Goal: Task Accomplishment & Management: Complete application form

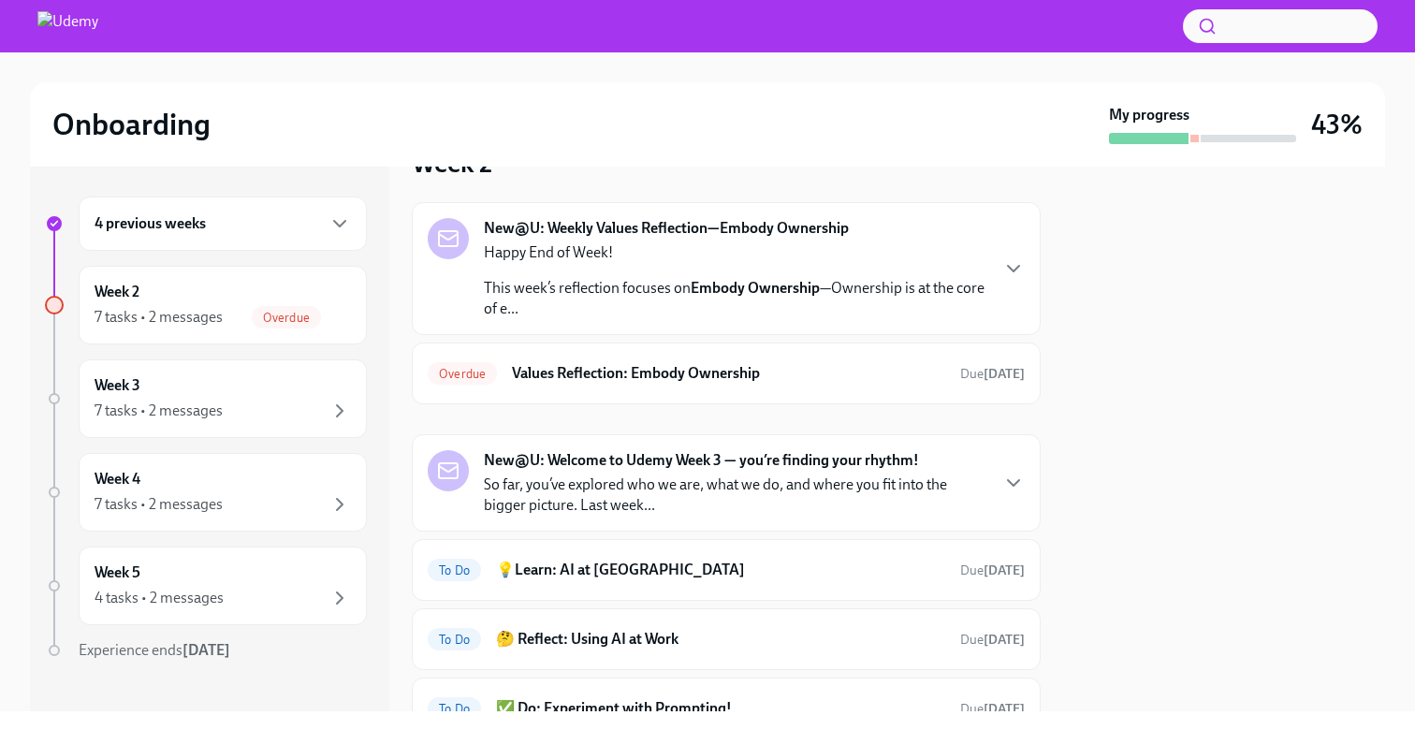
scroll to position [54, 0]
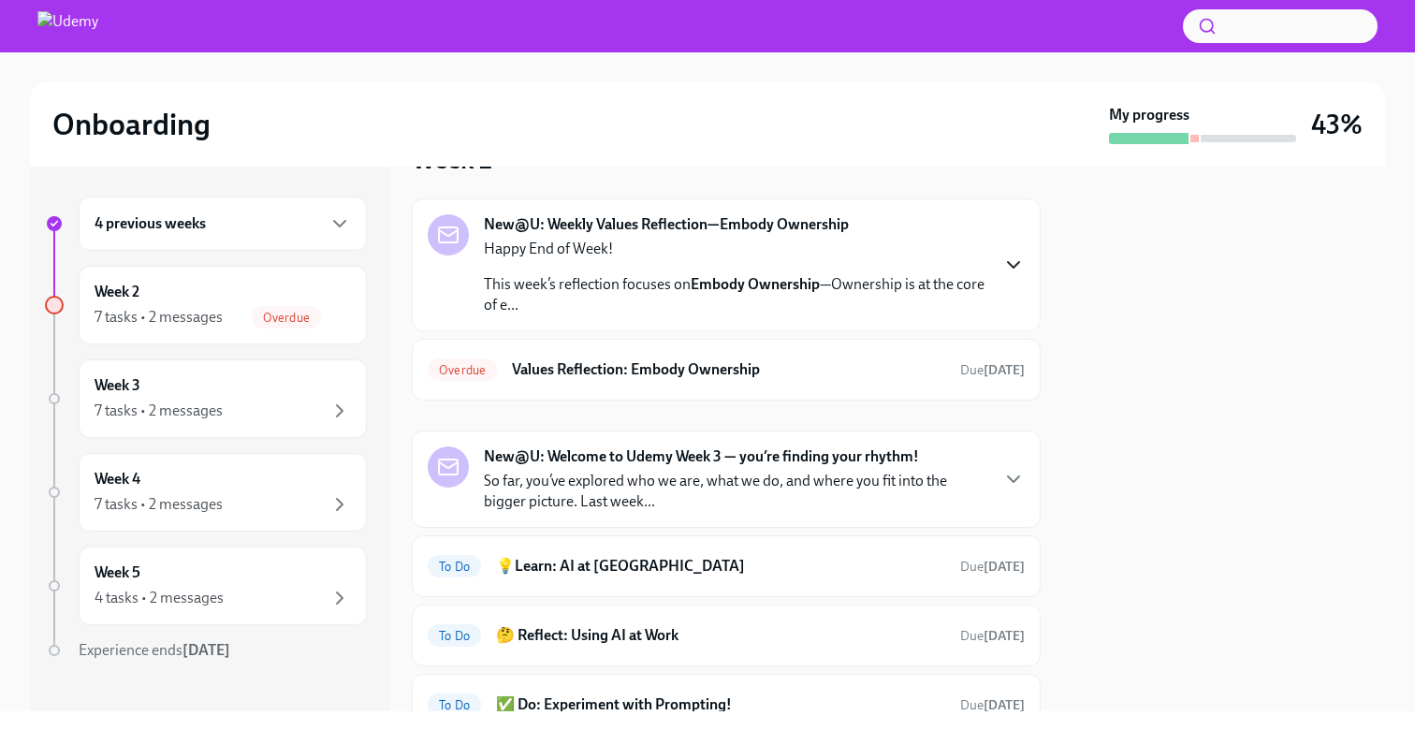
click at [1008, 272] on icon "button" at bounding box center [1013, 265] width 22 height 22
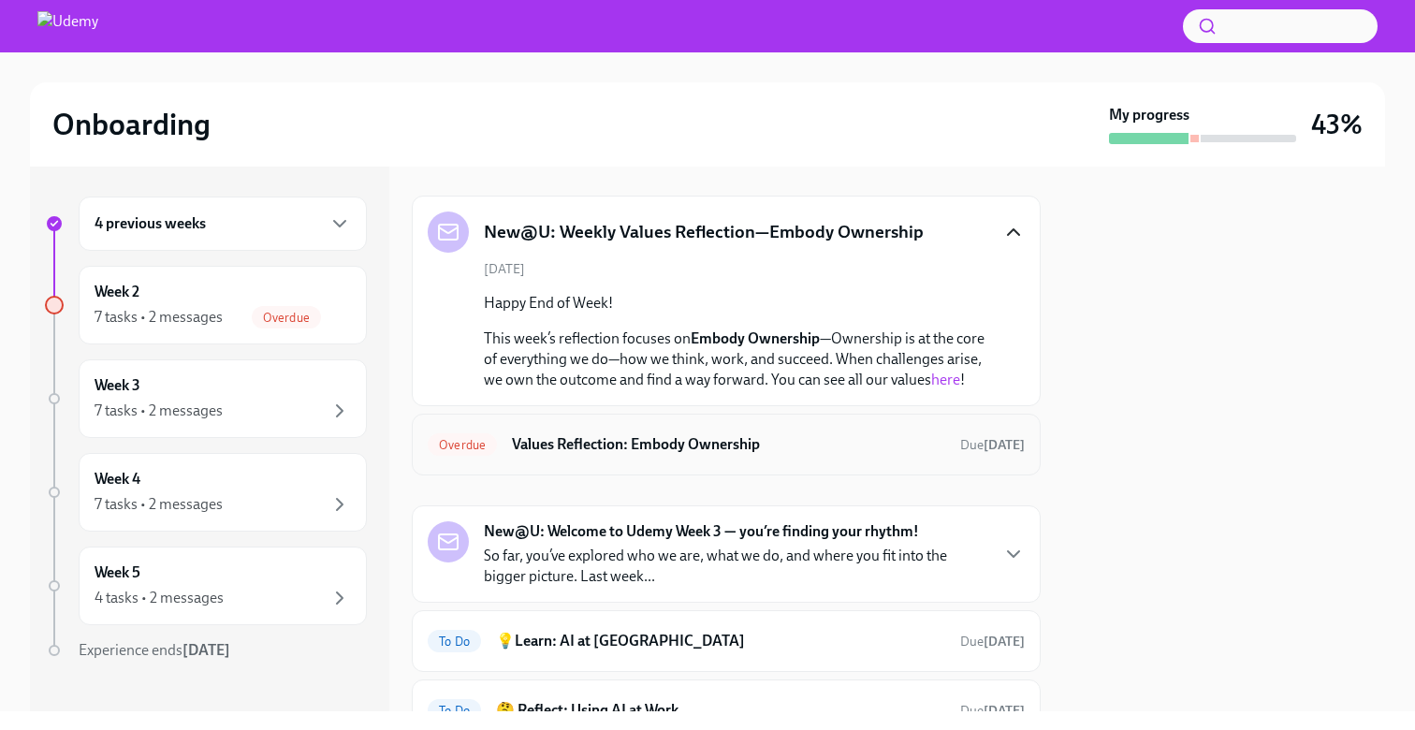
scroll to position [58, 0]
click at [997, 433] on div "Overdue Values Reflection: Embody Ownership Due [DATE]" at bounding box center [726, 444] width 597 height 30
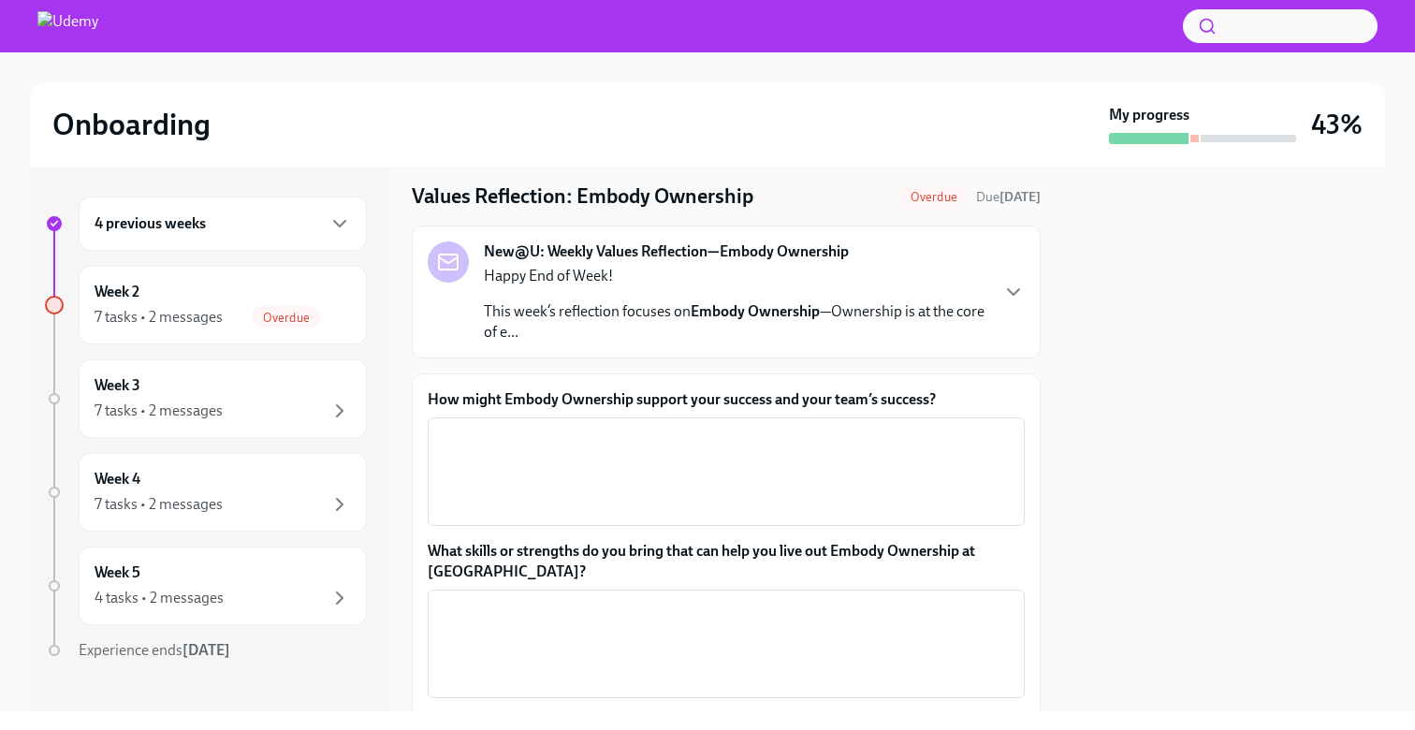
scroll to position [49, 0]
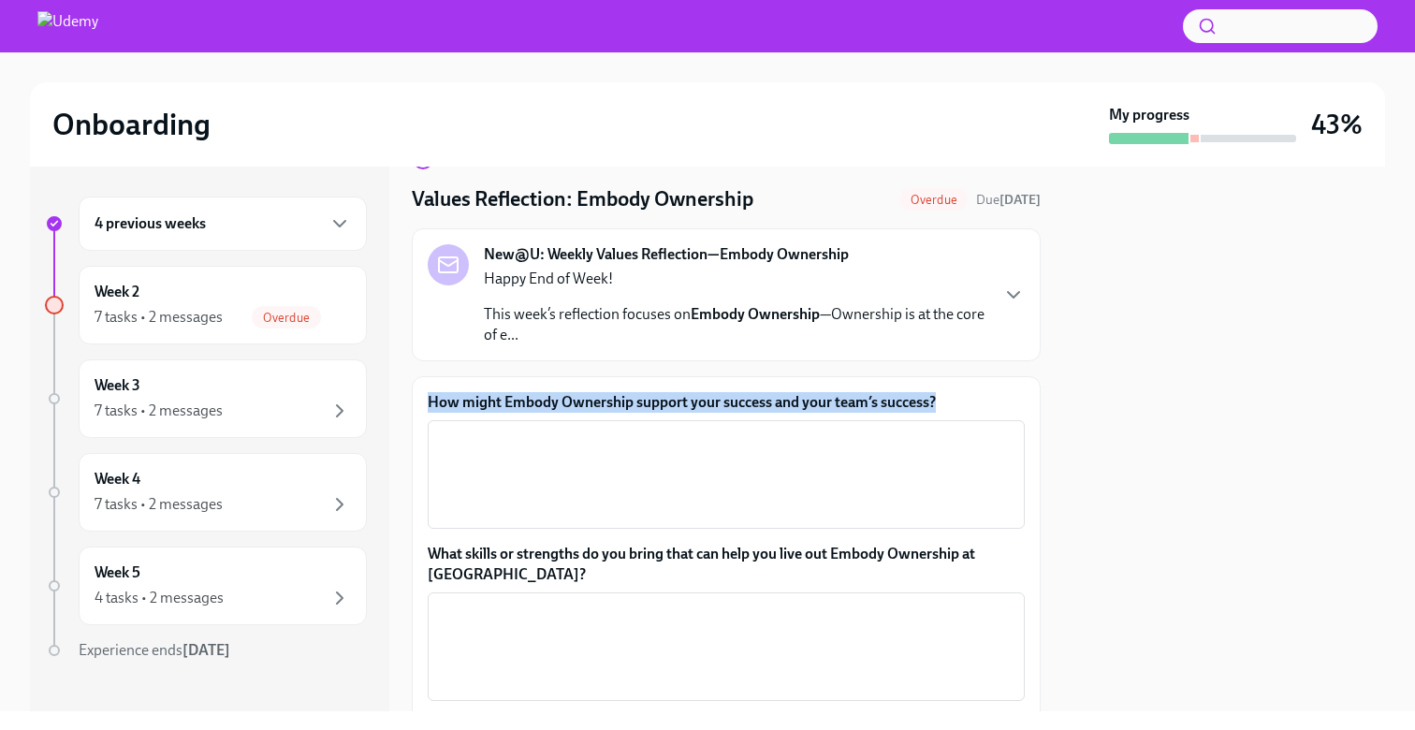
drag, startPoint x: 938, startPoint y: 402, endPoint x: 459, endPoint y: 381, distance: 478.7
click at [459, 381] on div "How might Embody Ownership support your success and your team’s success? x ​ Wh…" at bounding box center [726, 600] width 629 height 449
click at [400, 365] on div "4 previous weeks Week 2 7 tasks • 2 messages Overdue Week 3 7 tasks • 2 message…" at bounding box center [707, 439] width 1355 height 545
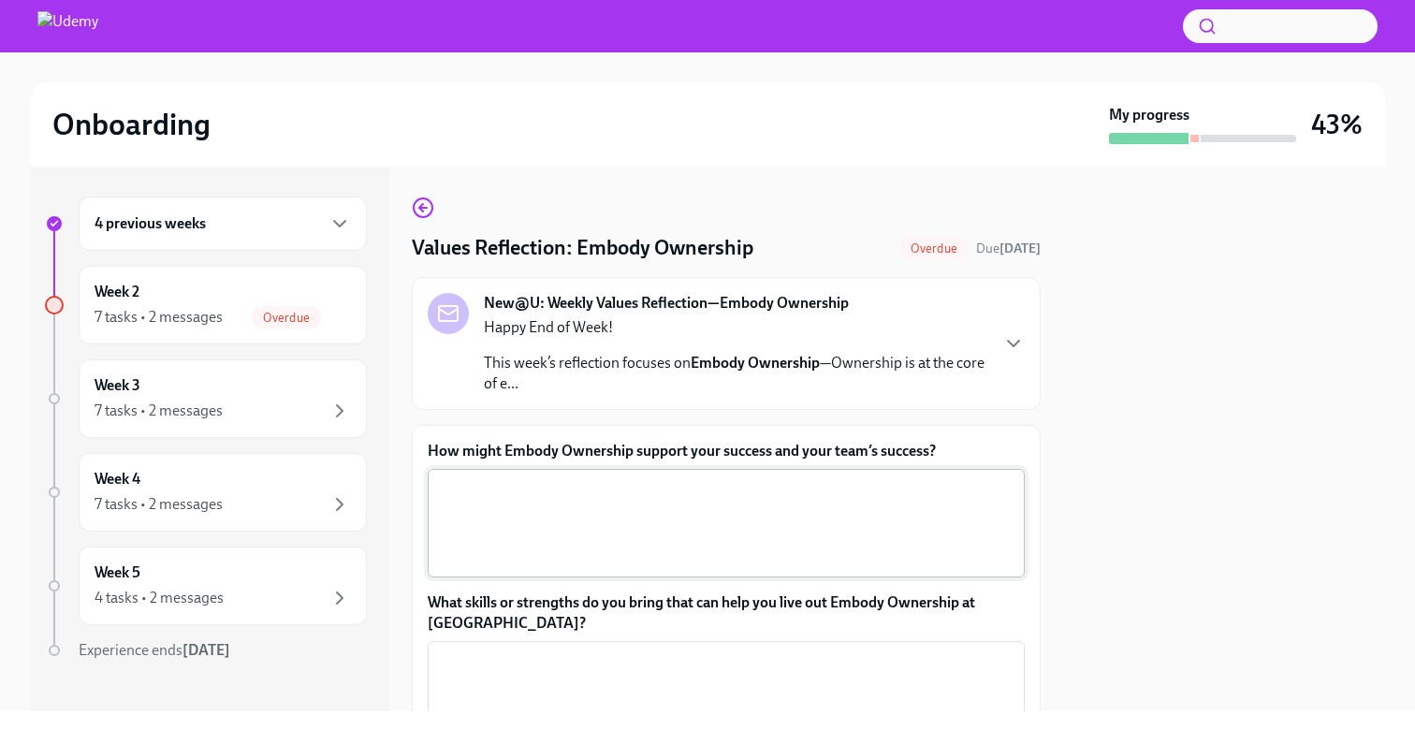
scroll to position [8, 0]
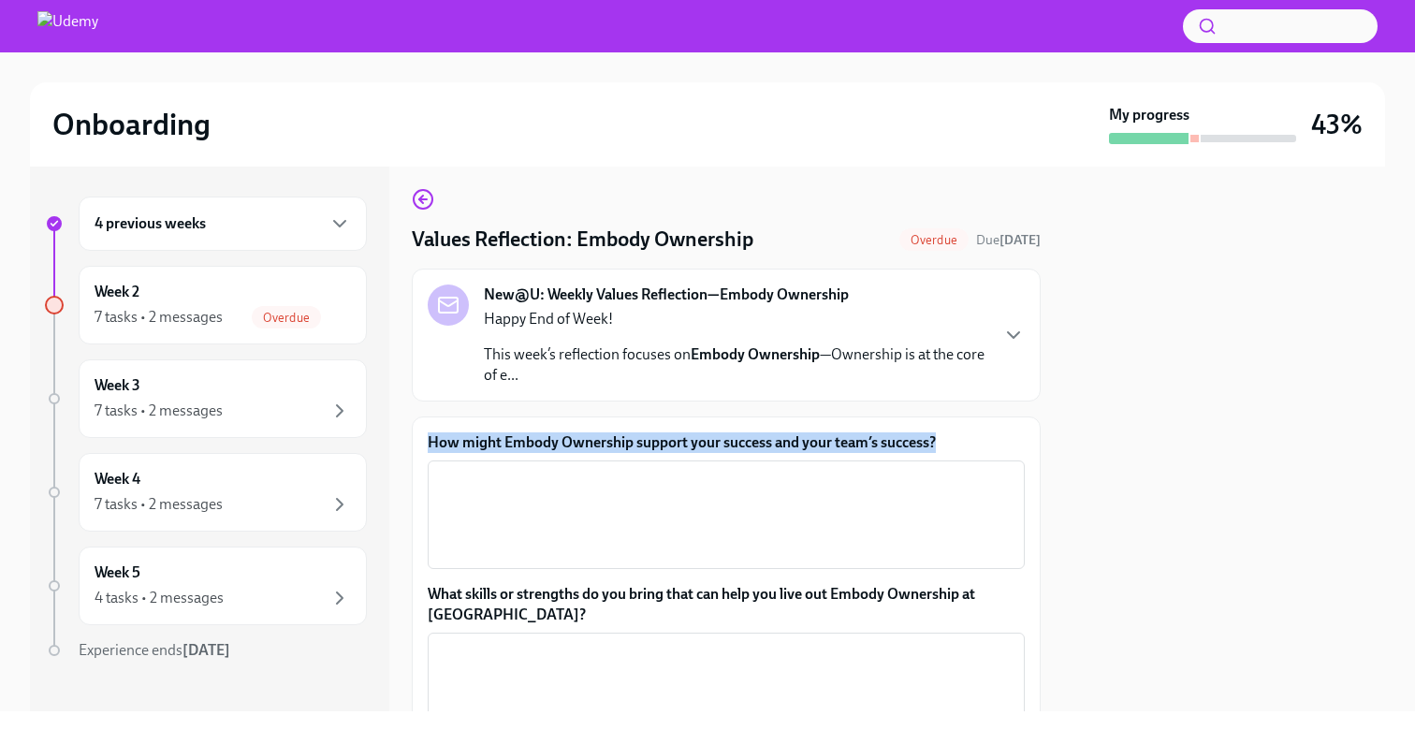
drag, startPoint x: 953, startPoint y: 437, endPoint x: 424, endPoint y: 444, distance: 528.8
click at [424, 444] on div "How might Embody Ownership support your success and your team’s success? x ​ Wh…" at bounding box center [726, 640] width 629 height 449
copy label "How might Embody Ownership support your success and your team’s success?"
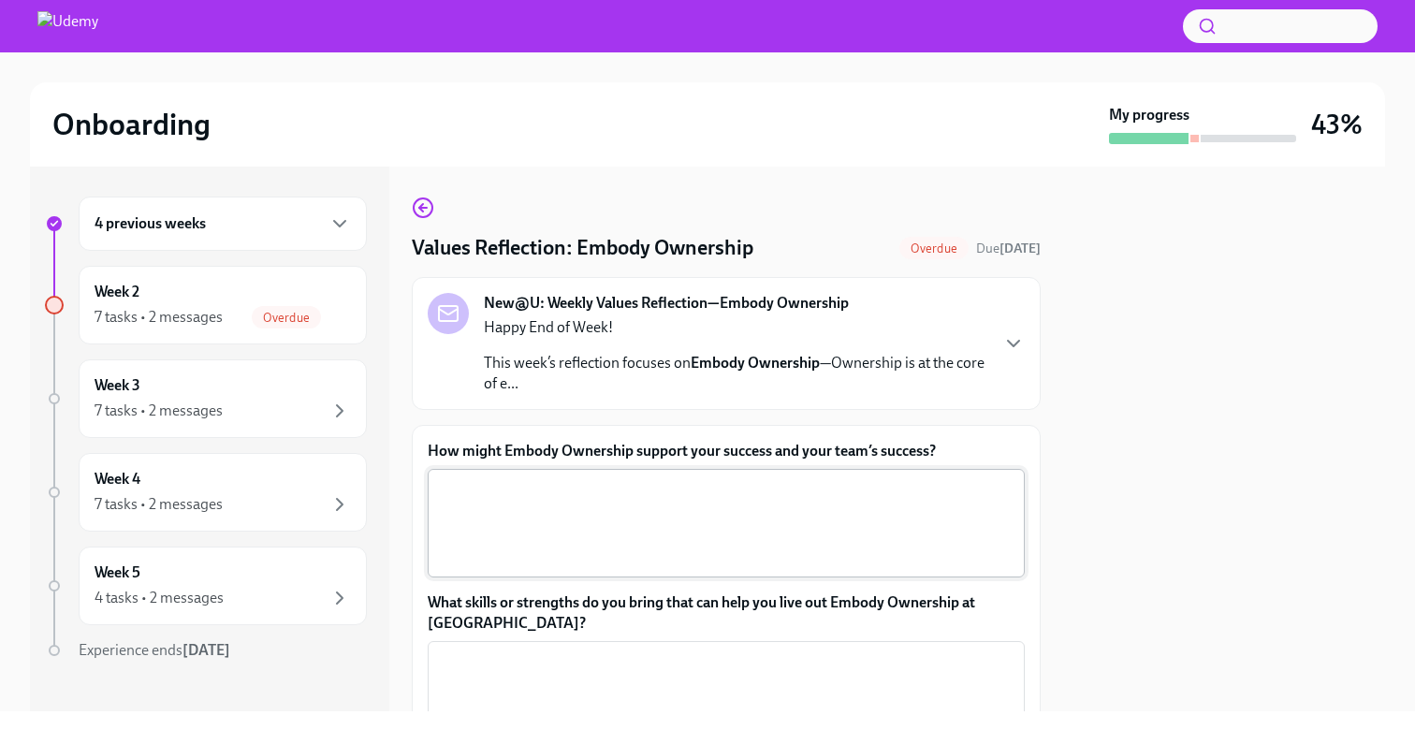
click at [749, 480] on textarea "How might Embody Ownership support your success and your team’s success?" at bounding box center [726, 523] width 575 height 90
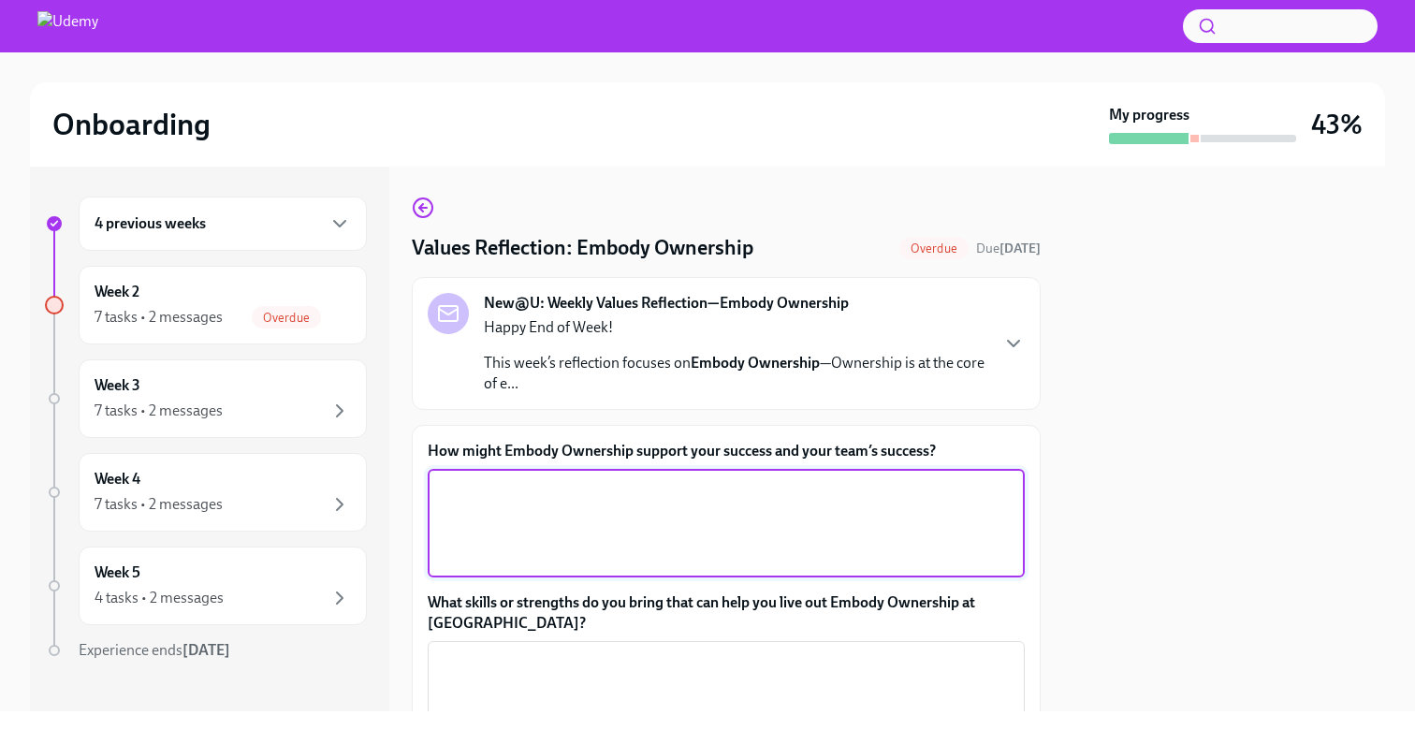
paste textarea "Embodying Ownership at [GEOGRAPHIC_DATA] means taking initiative, being account…"
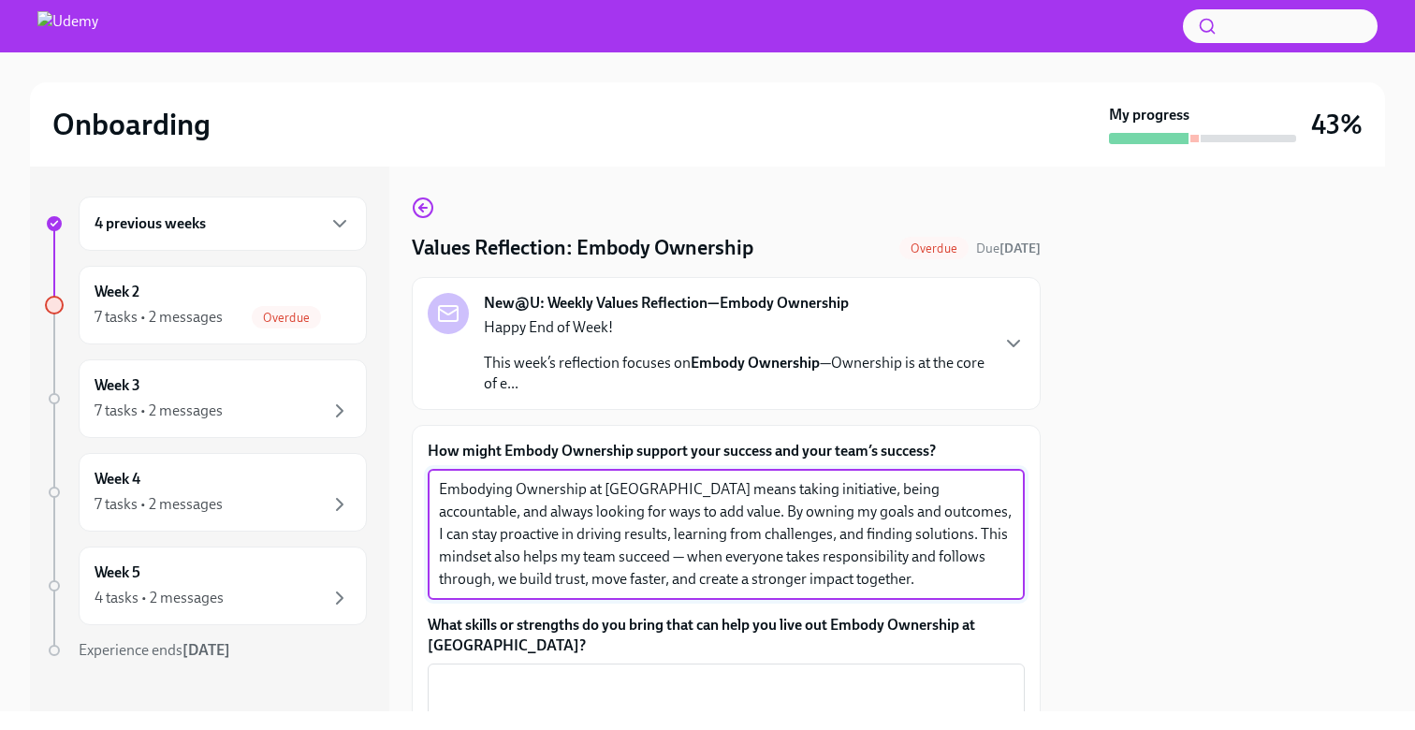
click at [541, 557] on textarea "Embodying Ownership at [GEOGRAPHIC_DATA] means taking initiative, being account…" at bounding box center [726, 534] width 575 height 112
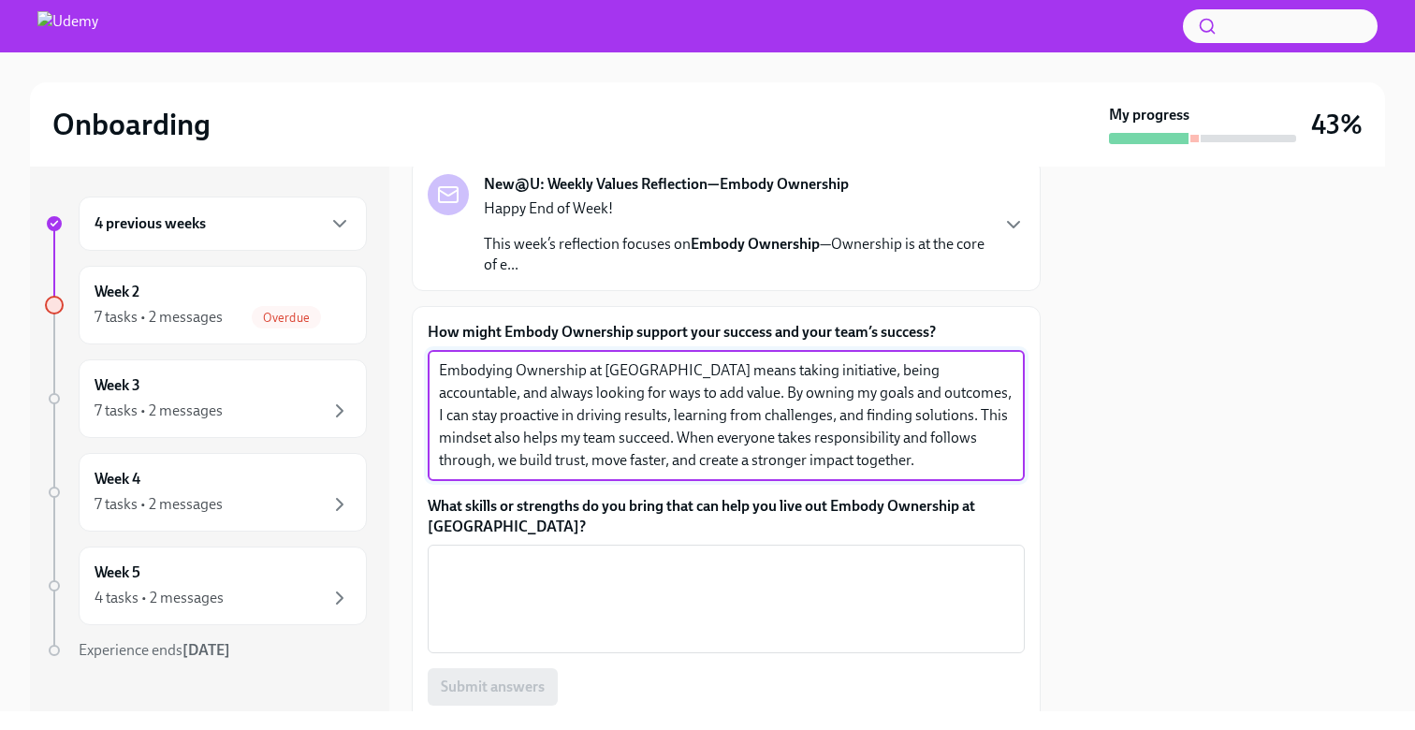
scroll to position [158, 0]
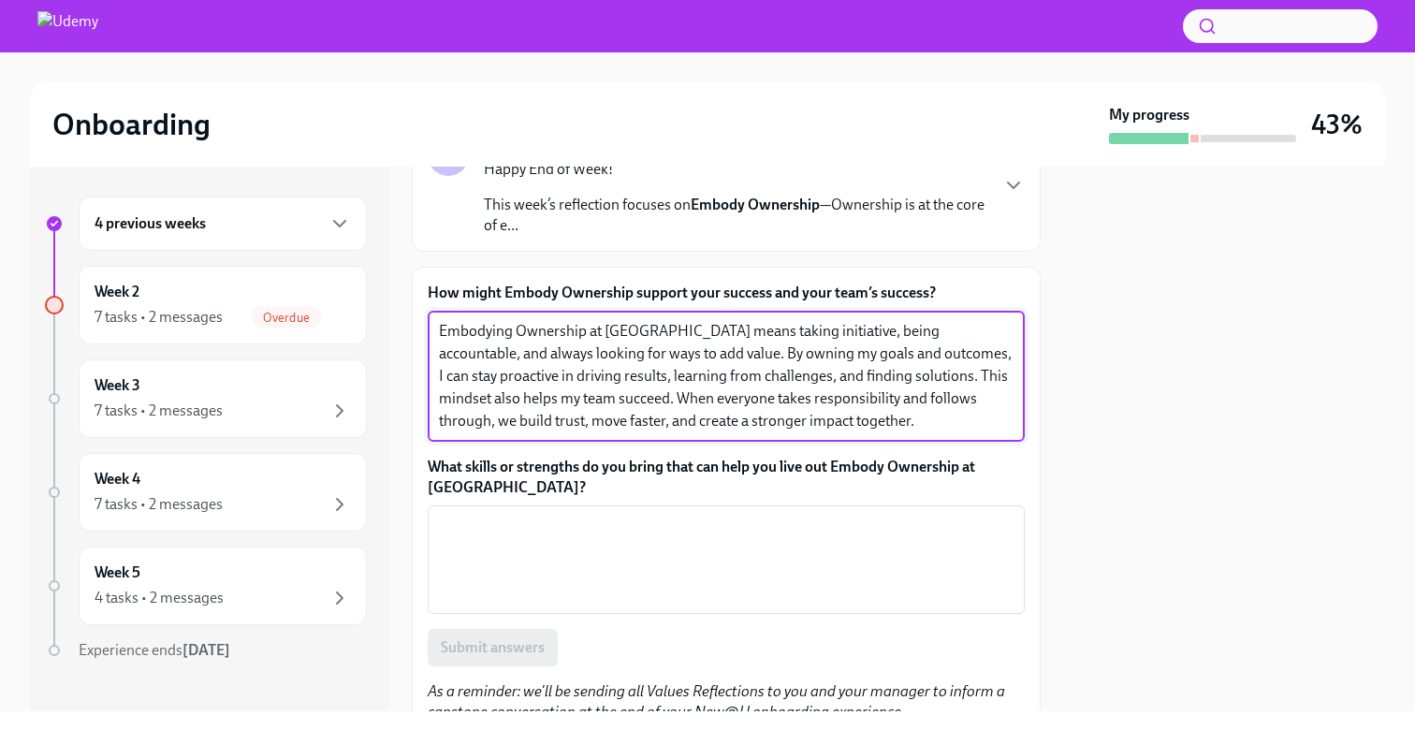
type textarea "Embodying Ownership at [GEOGRAPHIC_DATA] means taking initiative, being account…"
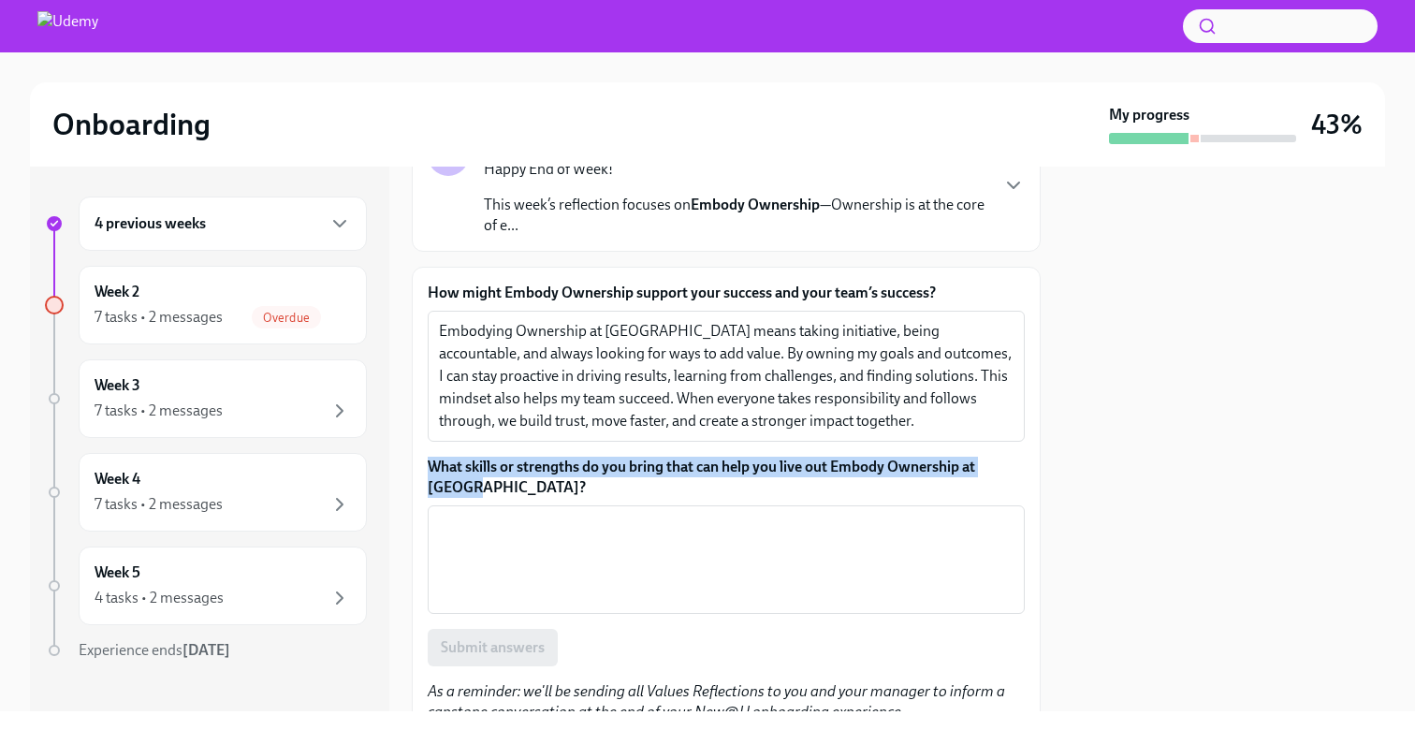
drag, startPoint x: 486, startPoint y: 490, endPoint x: 413, endPoint y: 467, distance: 76.6
click at [413, 467] on div "How might Embody Ownership support your success and your team’s success? Embody…" at bounding box center [726, 503] width 629 height 472
copy label "What skills or strengths do you bring that can help you live out Embody Ownersh…"
click at [589, 529] on textarea "What skills or strengths do you bring that can help you live out Embody Ownersh…" at bounding box center [726, 560] width 575 height 90
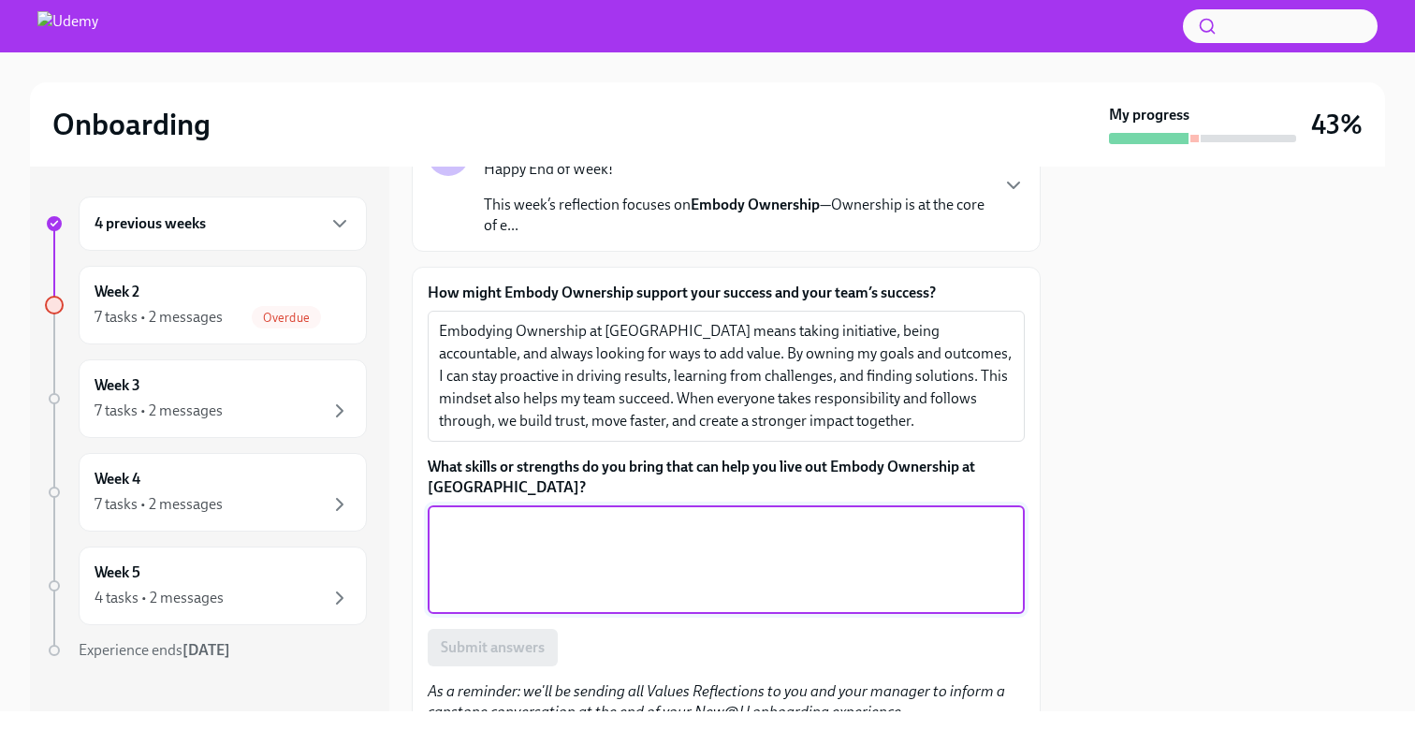
paste textarea "I bring strong communication, accountability, and problem-solving skills. I tak…"
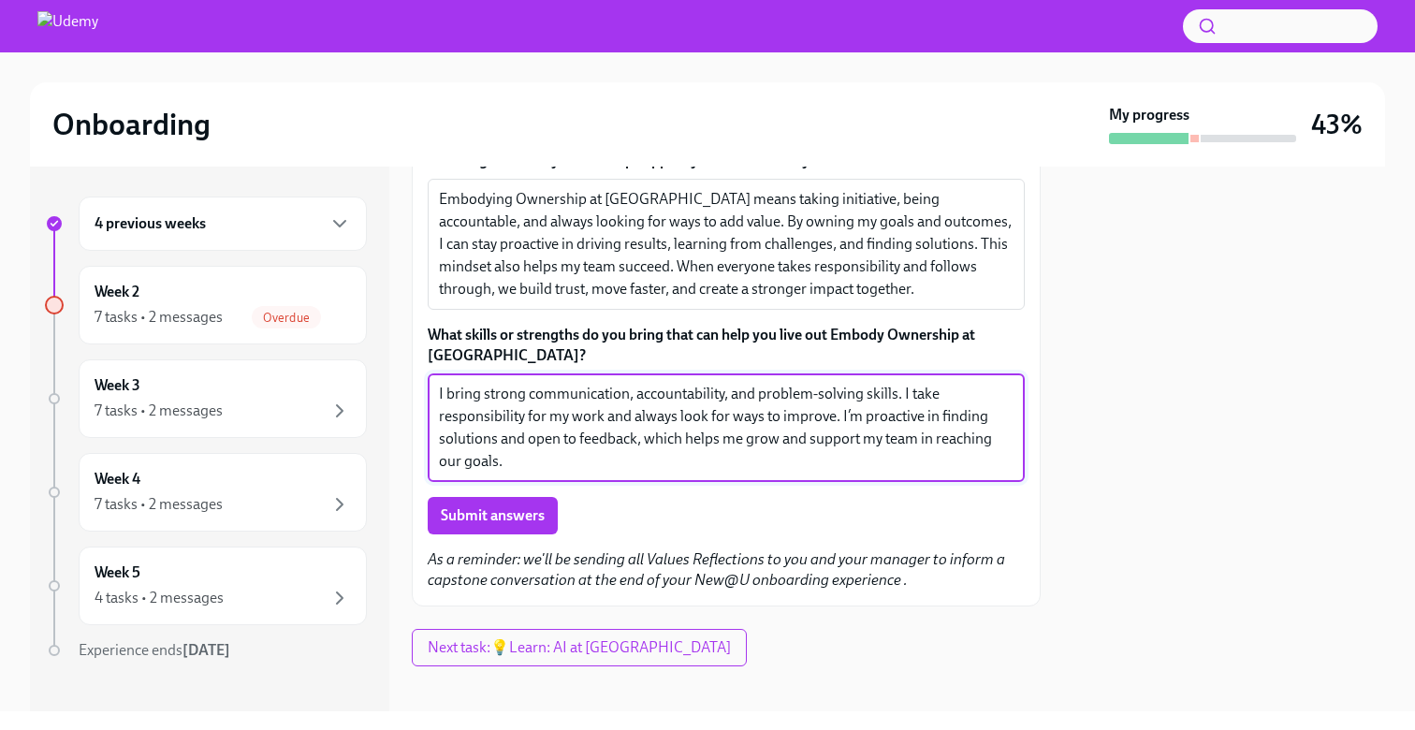
scroll to position [299, 0]
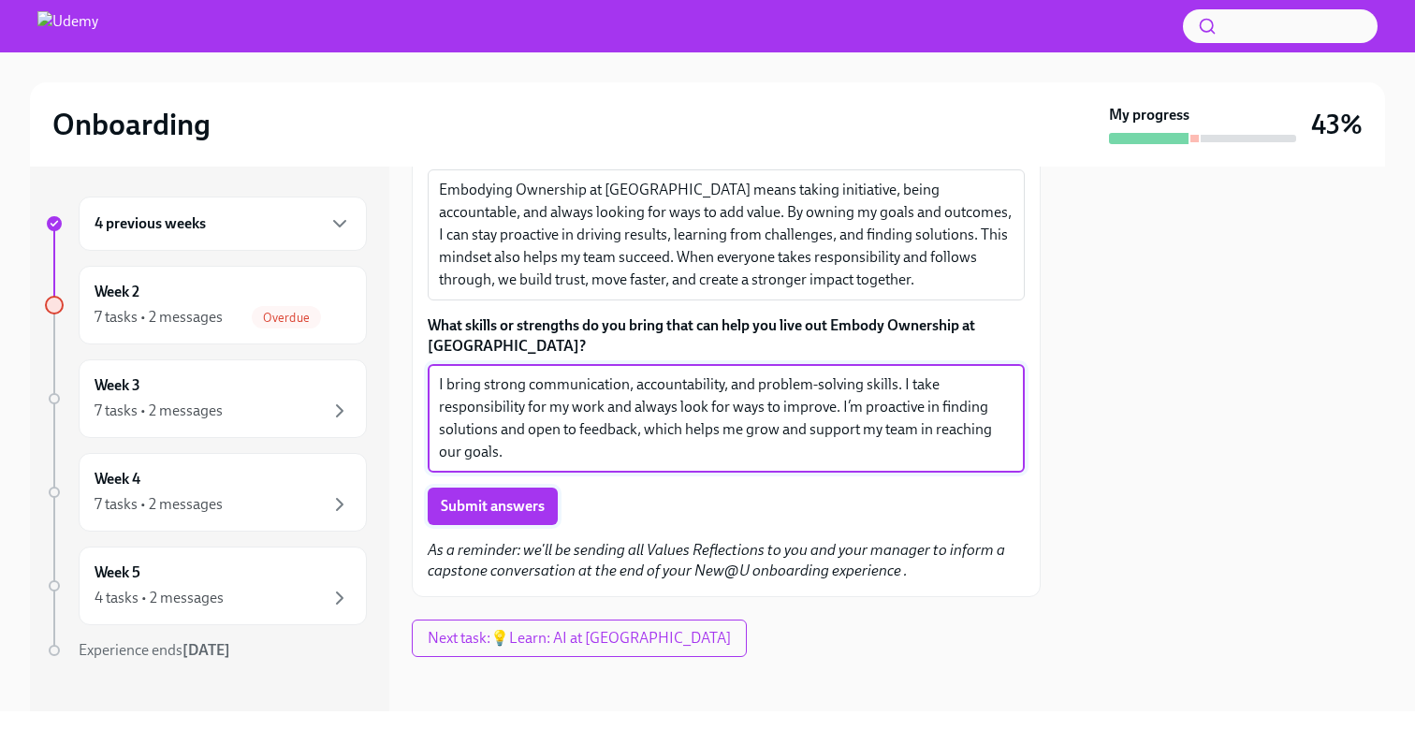
type textarea "I bring strong communication, accountability, and problem-solving skills. I tak…"
click at [476, 503] on span "Submit answers" at bounding box center [493, 506] width 104 height 19
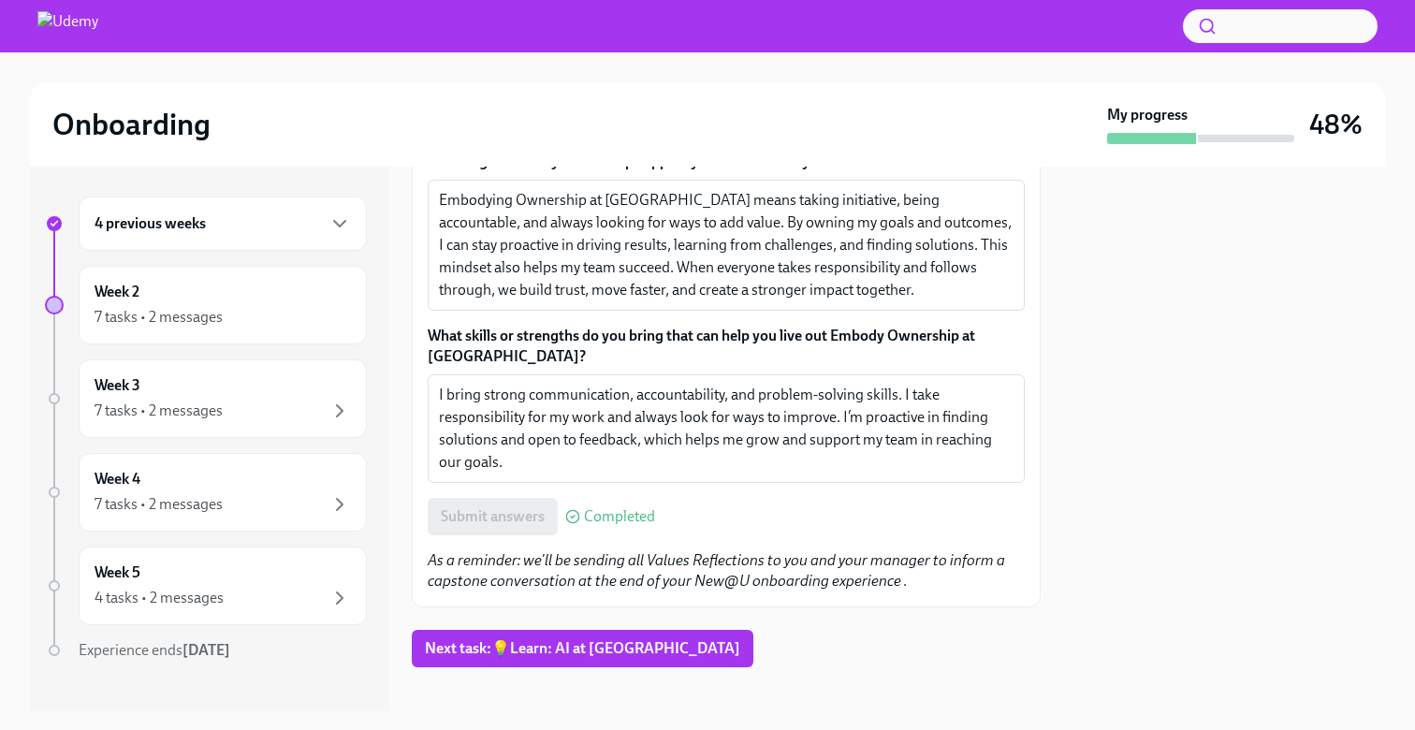
scroll to position [291, 0]
click at [526, 648] on span "Next task : 💡Learn: AI at [GEOGRAPHIC_DATA]" at bounding box center [582, 646] width 315 height 19
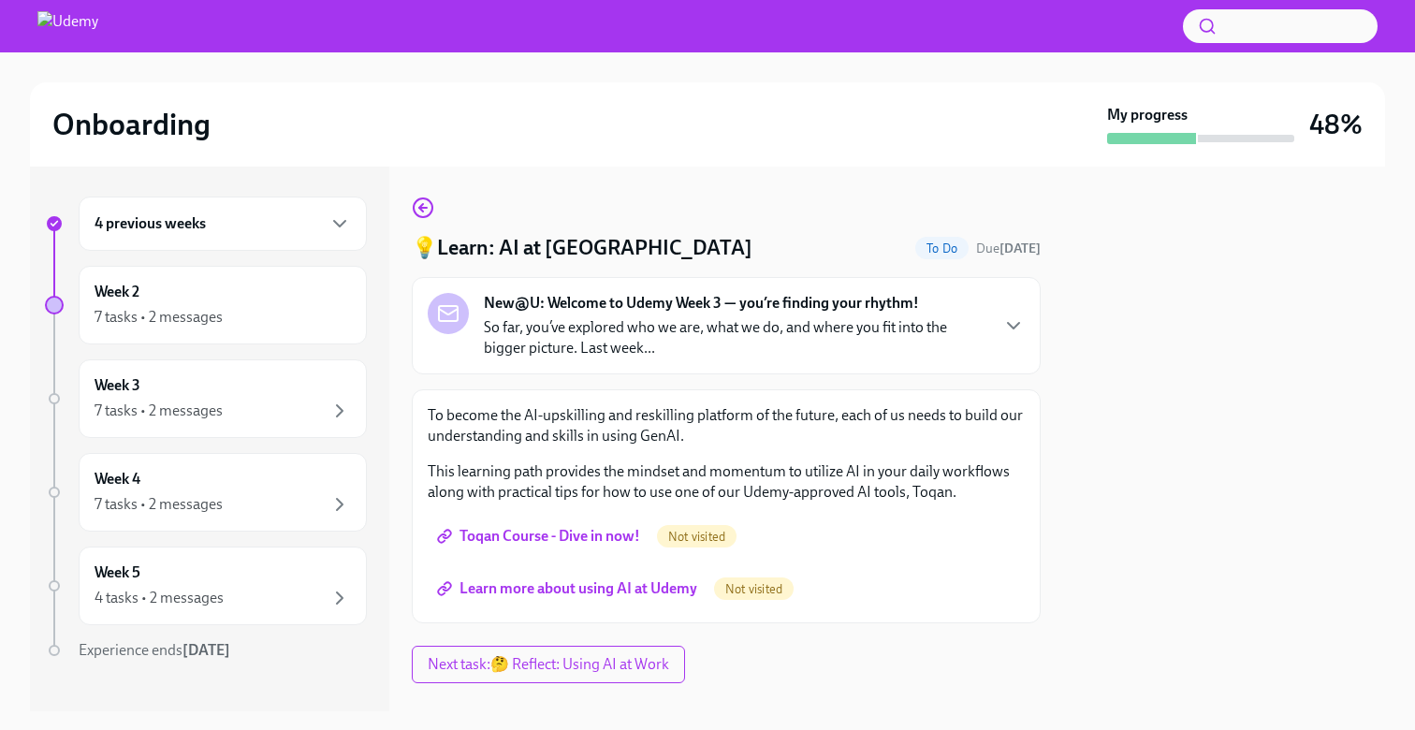
click at [523, 537] on span "Toqan Course - Dive in now!" at bounding box center [540, 536] width 199 height 19
click at [636, 583] on span "Learn more about using AI at Udemy" at bounding box center [569, 588] width 256 height 19
